Goal: Transaction & Acquisition: Register for event/course

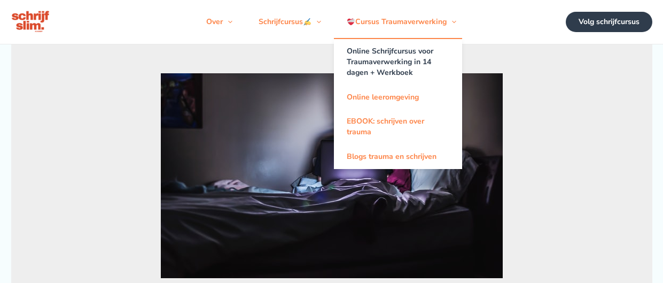
click at [398, 72] on link "Online Schrijfcursus voor Traumaverwerking in 14 dagen + Werkboek" at bounding box center [398, 62] width 128 height 46
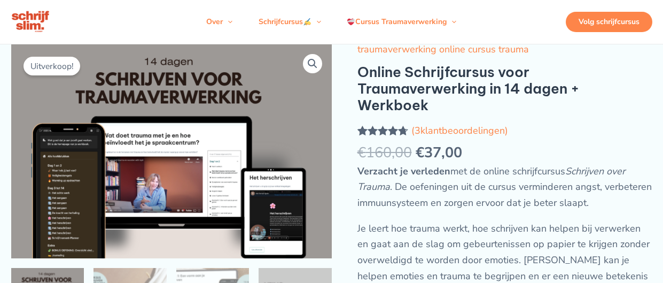
click at [617, 28] on div "Volg schrijfcursus" at bounding box center [609, 22] width 87 height 20
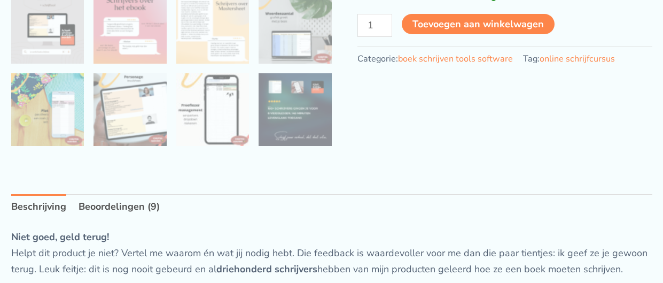
scroll to position [464, 0]
